Goal: Information Seeking & Learning: Find specific fact

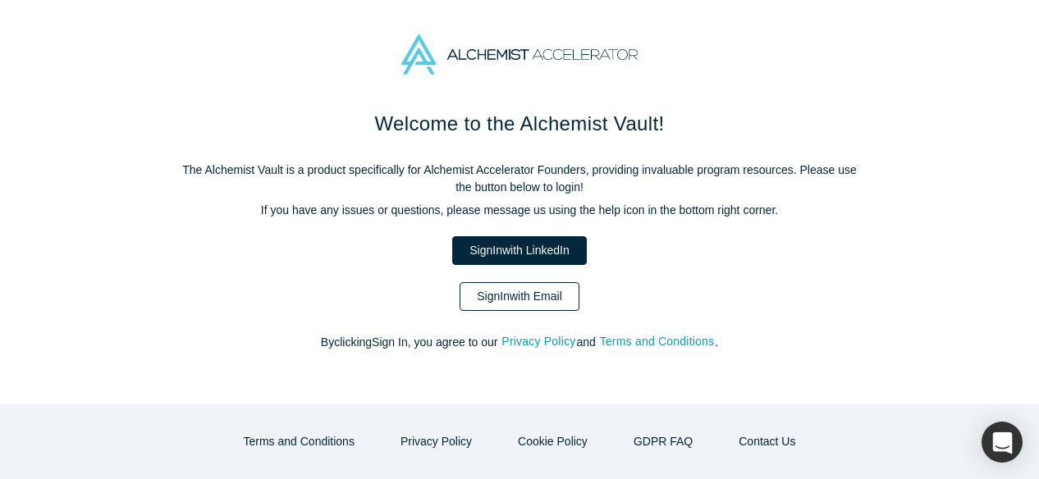
click at [532, 301] on link "Sign In with Email" at bounding box center [520, 296] width 120 height 29
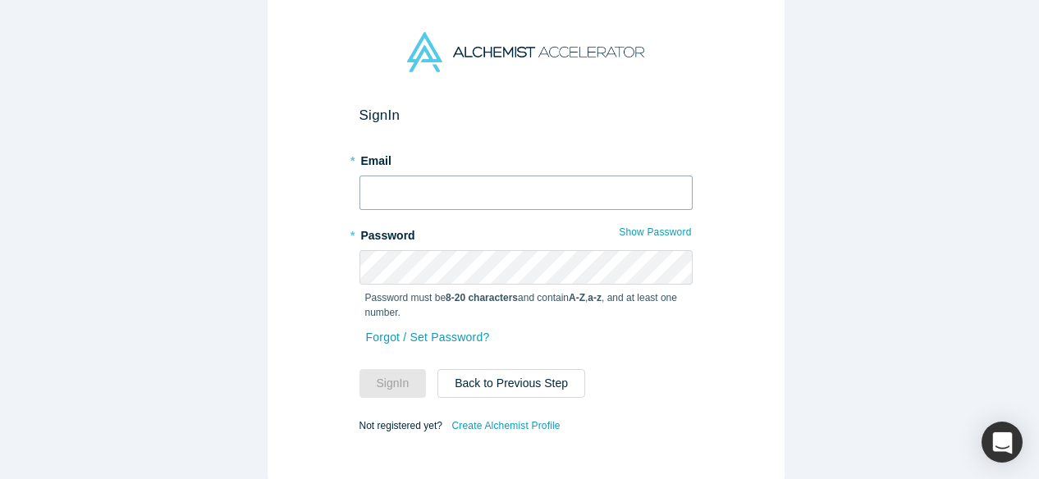
type input "[EMAIL_ADDRESS][DOMAIN_NAME]"
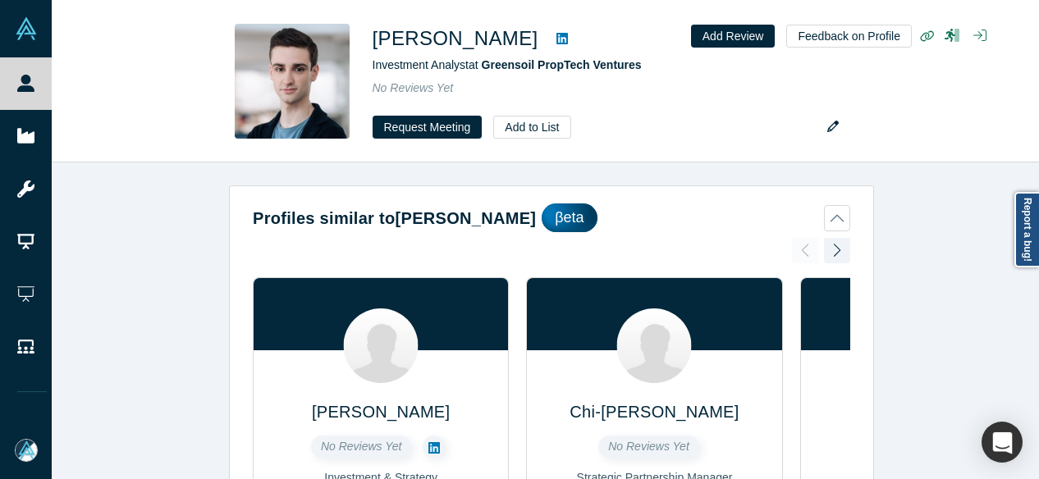
click at [991, 308] on div "Profiles similar to [PERSON_NAME] βeta [PERSON_NAME] No Reviews Yet Investment …" at bounding box center [552, 327] width 1000 height 329
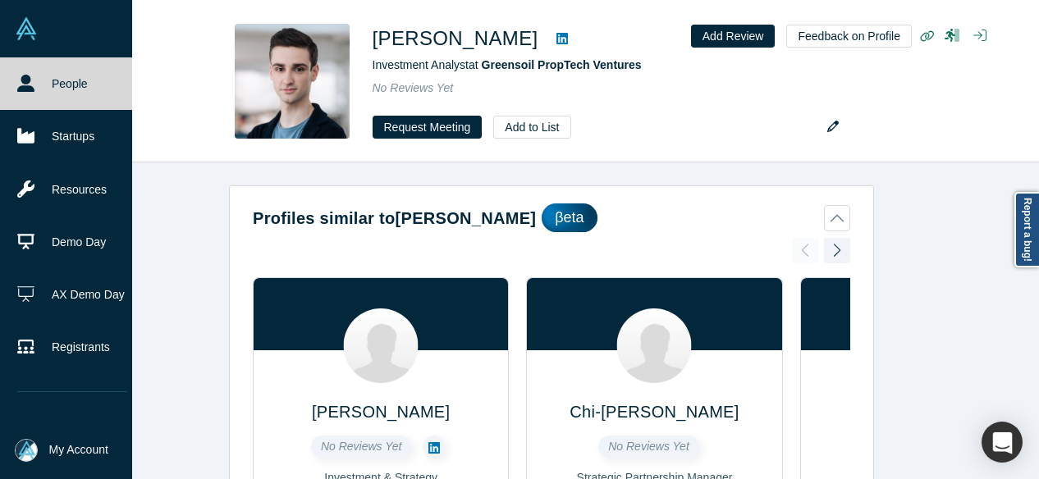
click at [41, 80] on link "People" at bounding box center [72, 83] width 144 height 53
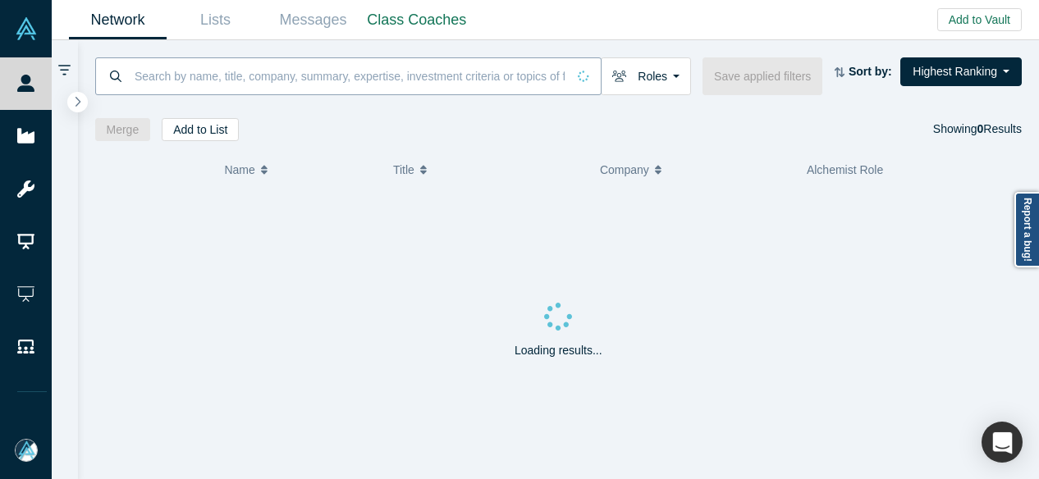
click at [224, 77] on input at bounding box center [349, 76] width 433 height 39
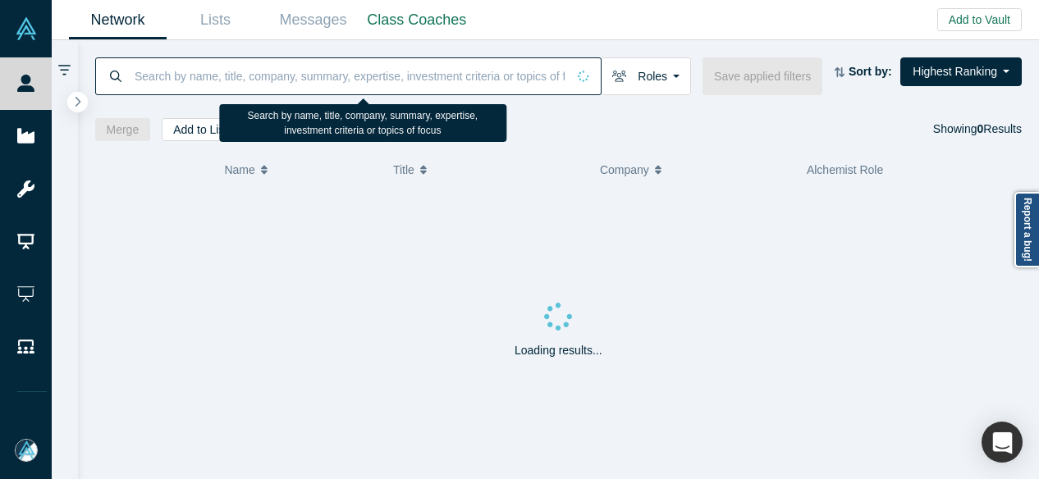
paste input "[PERSON_NAME]"
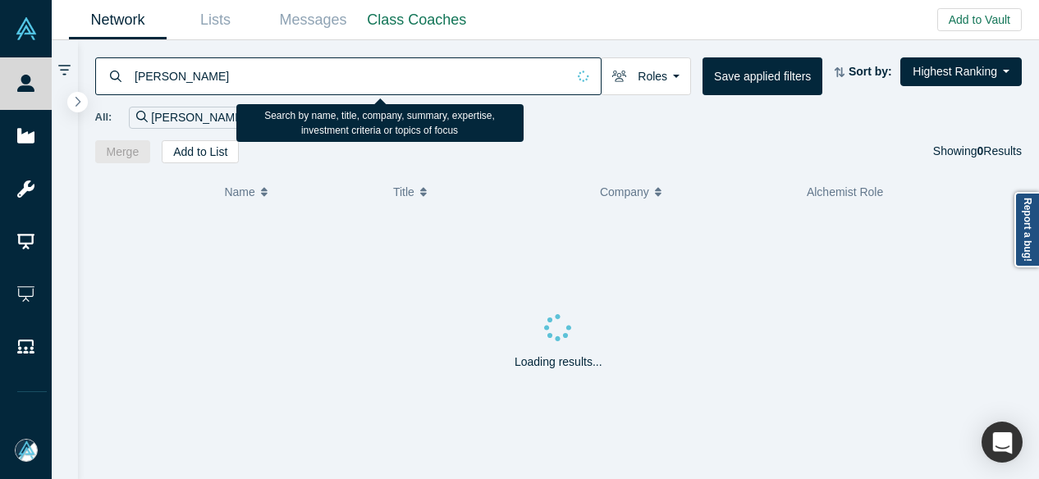
click at [170, 76] on input "[PERSON_NAME]" at bounding box center [349, 76] width 433 height 39
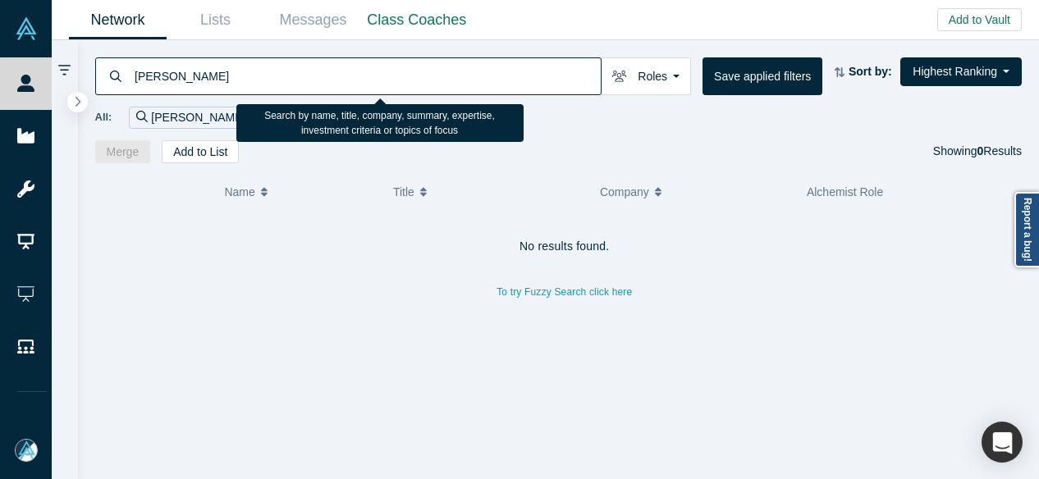
drag, startPoint x: 207, startPoint y: 77, endPoint x: 107, endPoint y: 72, distance: 100.2
click at [107, 72] on div "[PERSON_NAME]" at bounding box center [348, 76] width 506 height 38
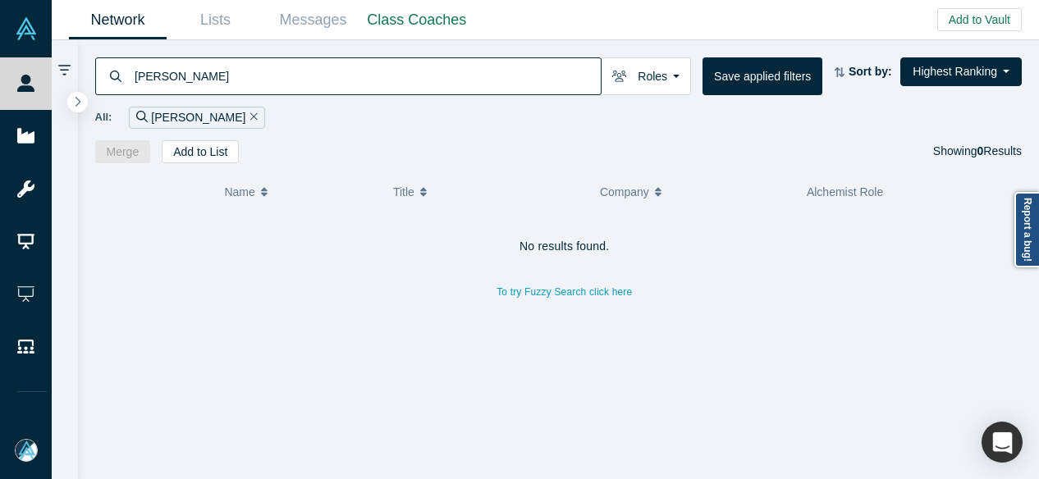
paste input "[PERSON_NAME][EMAIL_ADDRESS][DOMAIN_NAME]"
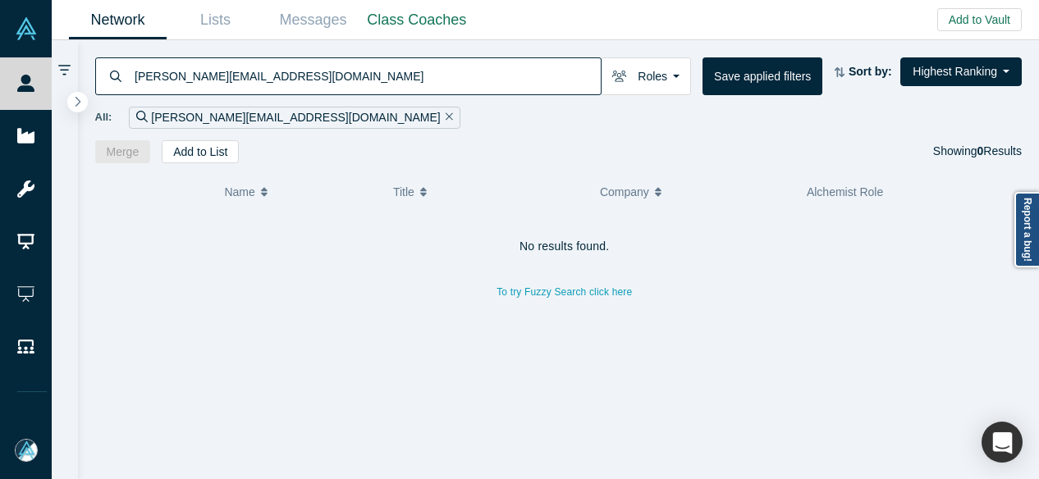
drag, startPoint x: 311, startPoint y: 81, endPoint x: 114, endPoint y: 80, distance: 197.0
click at [114, 80] on div "[PERSON_NAME][EMAIL_ADDRESS][DOMAIN_NAME]" at bounding box center [348, 76] width 506 height 38
paste input "[URL]"
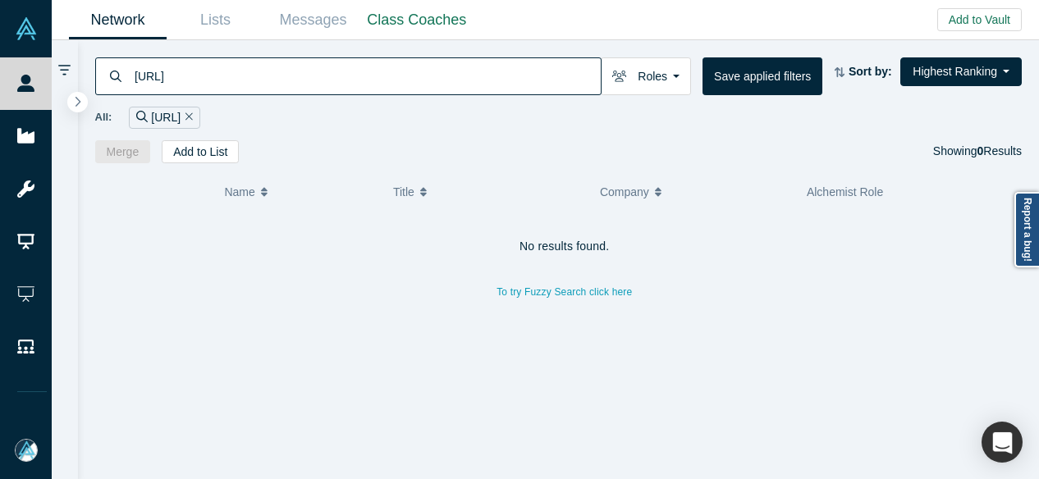
drag, startPoint x: 250, startPoint y: 80, endPoint x: 110, endPoint y: 71, distance: 139.8
click at [110, 76] on div "[URL]" at bounding box center [348, 76] width 506 height 38
paste input "Cerus Fitness"
drag, startPoint x: 214, startPoint y: 80, endPoint x: 125, endPoint y: 81, distance: 89.5
click at [125, 81] on div "Cerus Fitness" at bounding box center [348, 76] width 506 height 38
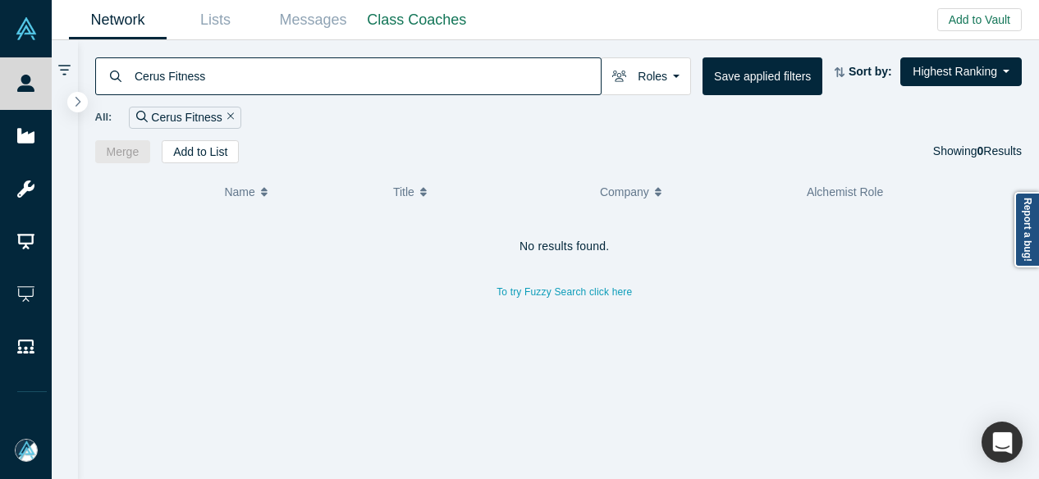
paste input "[PERSON_NAME]"
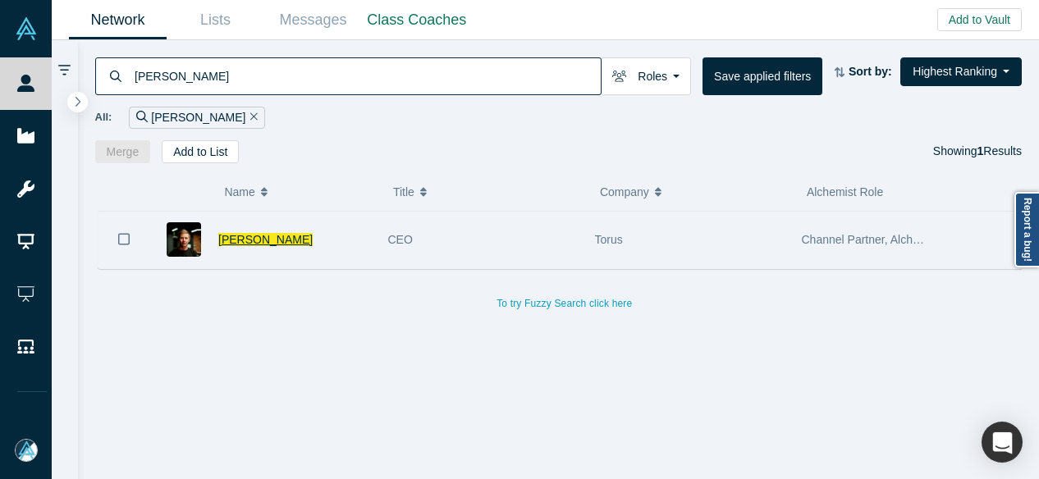
type input "[PERSON_NAME]"
click at [259, 240] on span "[PERSON_NAME]" at bounding box center [265, 239] width 94 height 13
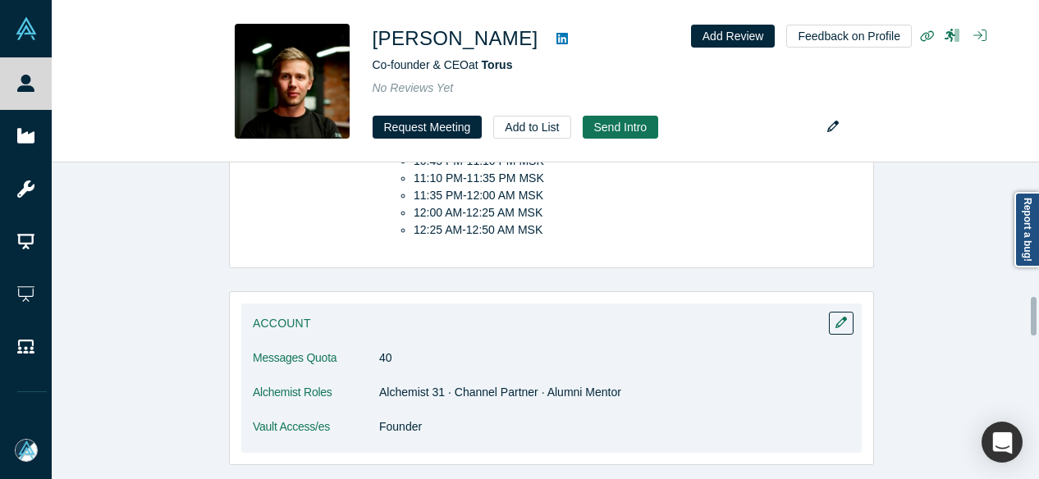
scroll to position [1225, 0]
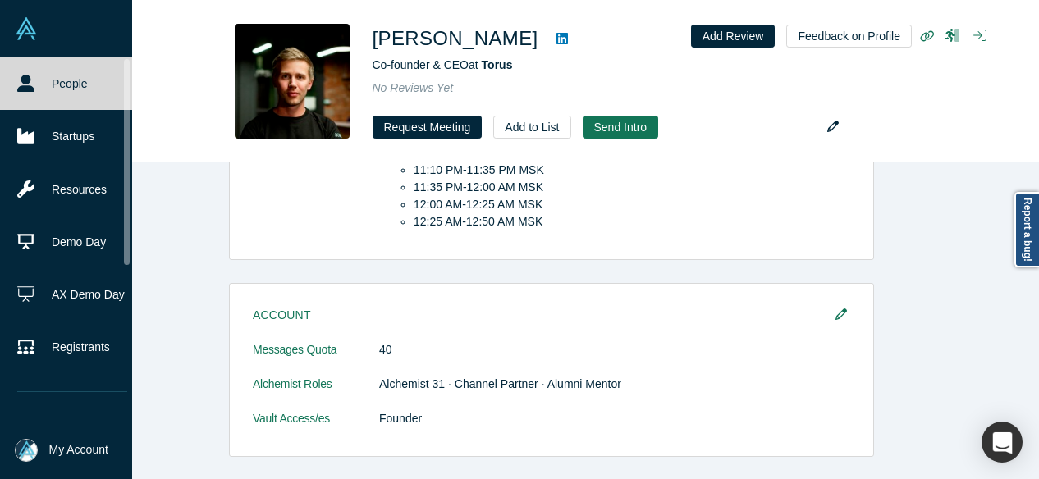
click at [30, 80] on icon at bounding box center [25, 83] width 17 height 17
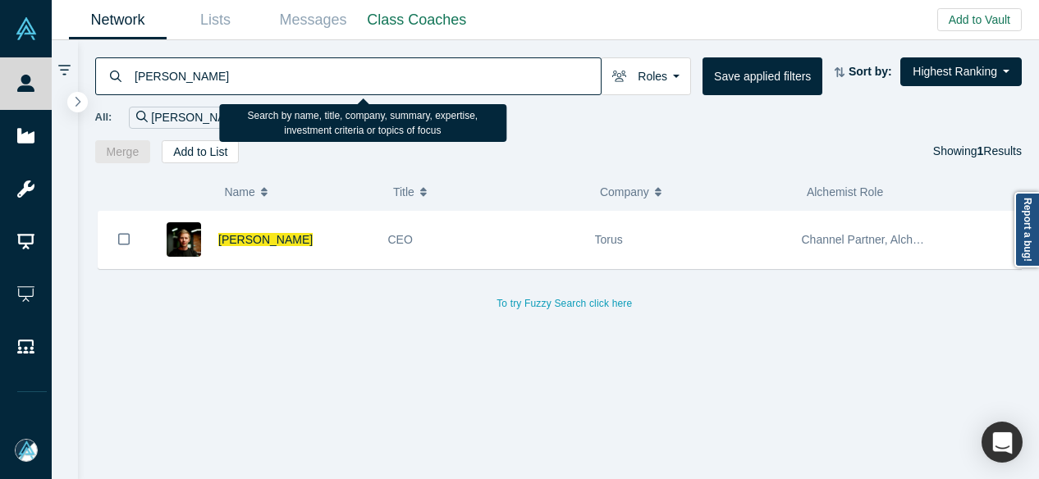
drag, startPoint x: 204, startPoint y: 80, endPoint x: 133, endPoint y: 78, distance: 70.6
click at [133, 78] on input "[PERSON_NAME]" at bounding box center [367, 76] width 468 height 39
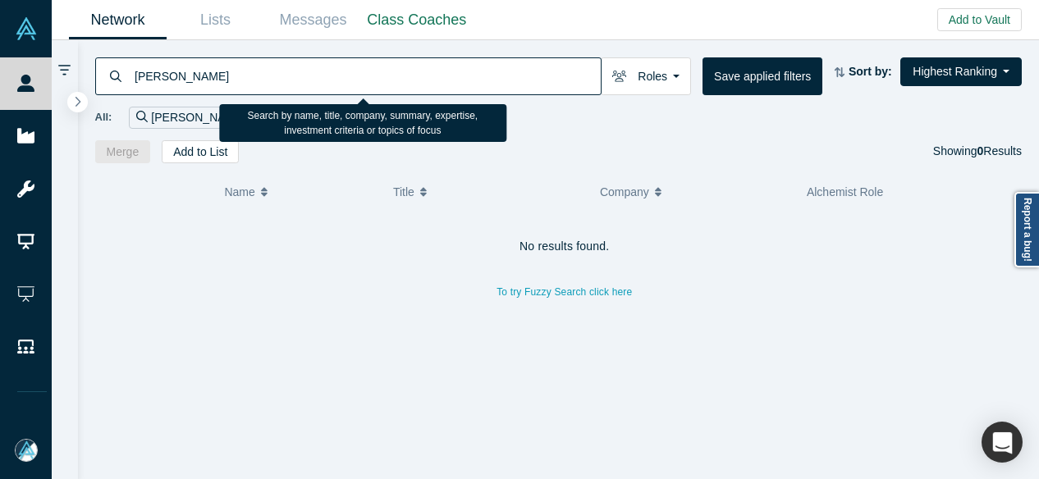
click at [178, 78] on input "[PERSON_NAME]" at bounding box center [367, 76] width 468 height 39
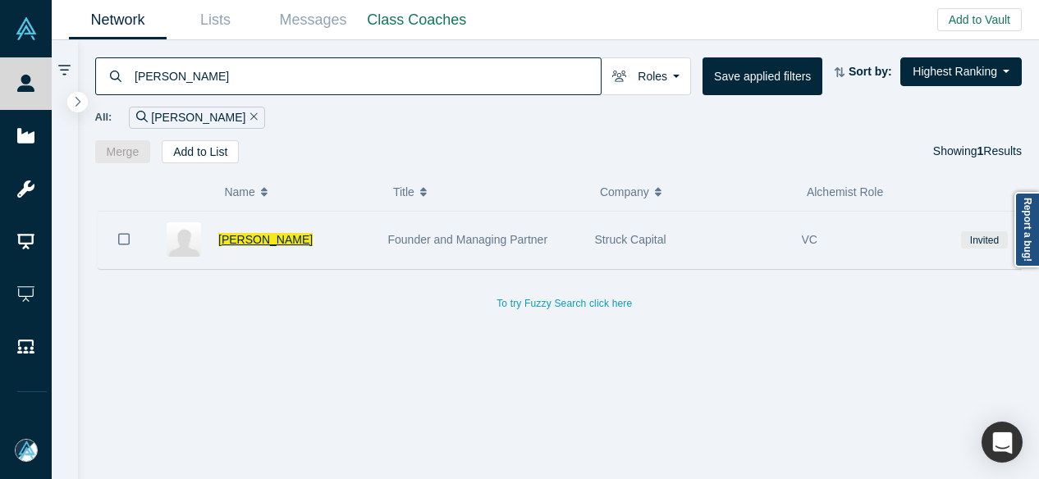
type input "[PERSON_NAME]"
click at [255, 233] on span "[PERSON_NAME]" at bounding box center [265, 239] width 94 height 13
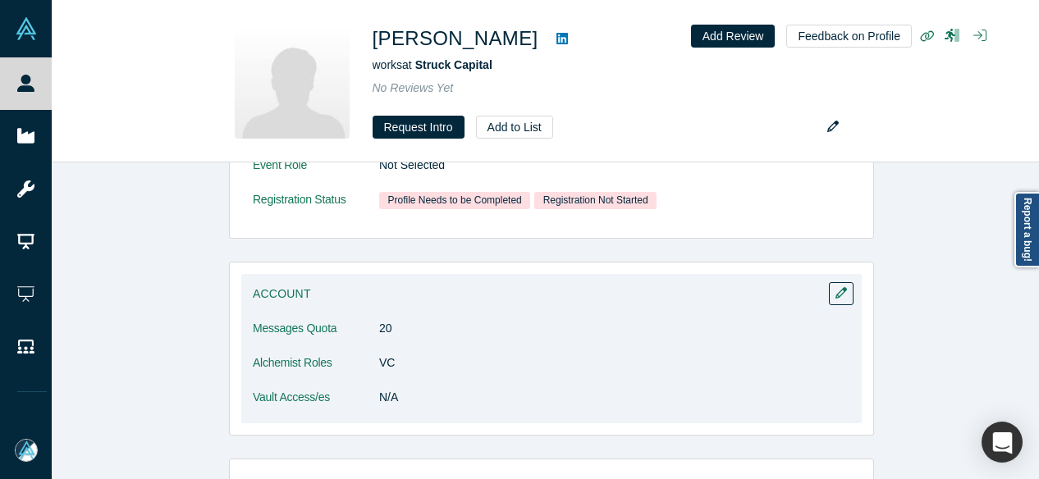
scroll to position [246, 0]
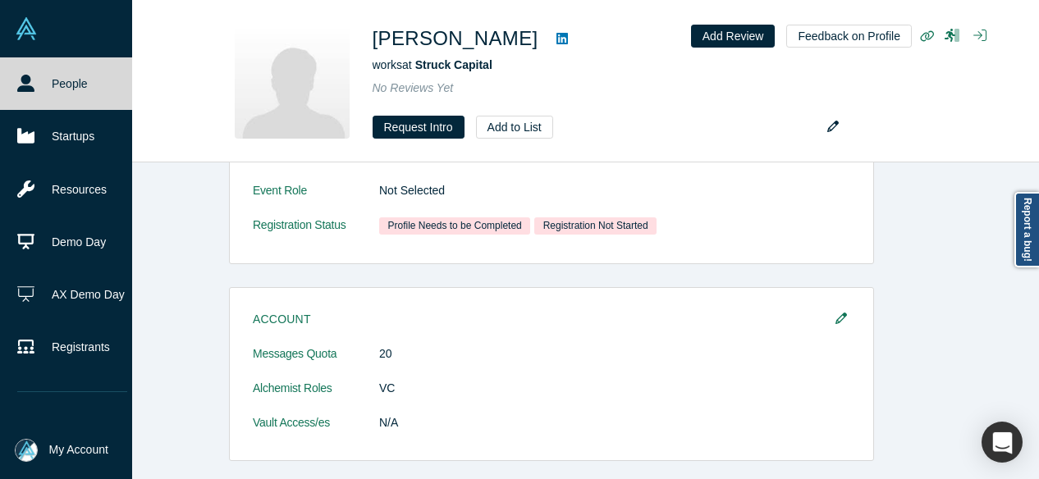
click at [34, 87] on link "People" at bounding box center [72, 83] width 144 height 53
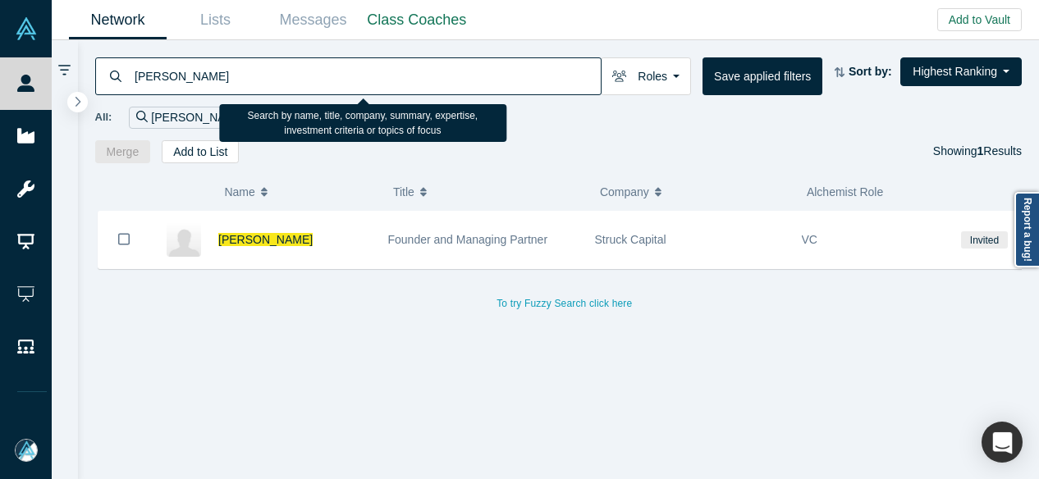
drag, startPoint x: 233, startPoint y: 80, endPoint x: 132, endPoint y: 75, distance: 101.1
click at [133, 75] on input "[PERSON_NAME]" at bounding box center [367, 76] width 468 height 39
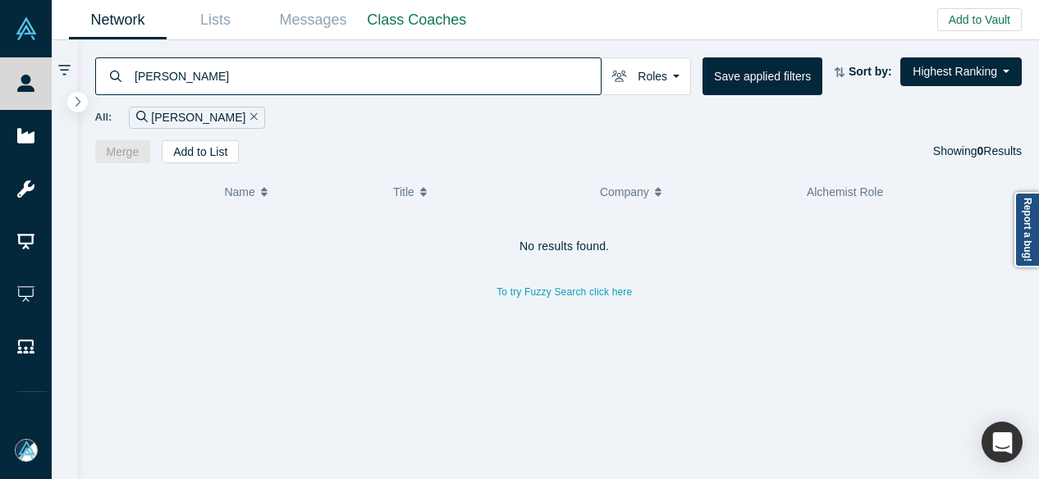
type input "[PERSON_NAME]"
